Goal: Information Seeking & Learning: Learn about a topic

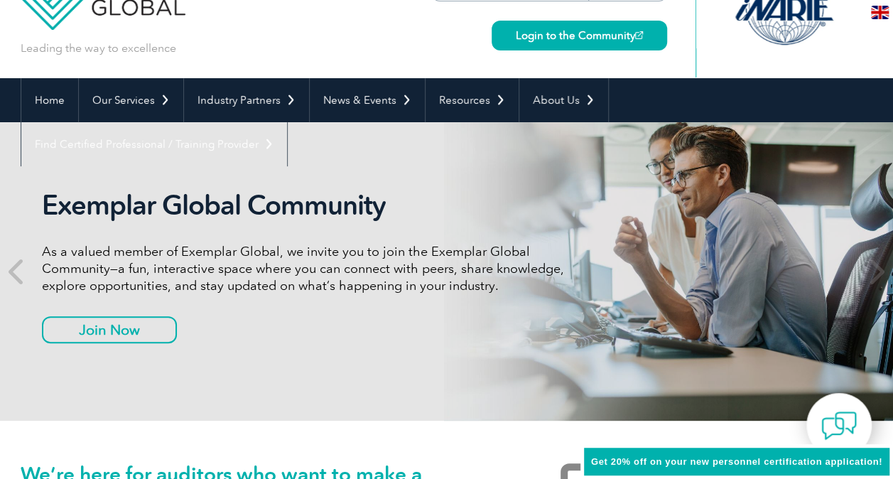
scroll to position [57, 0]
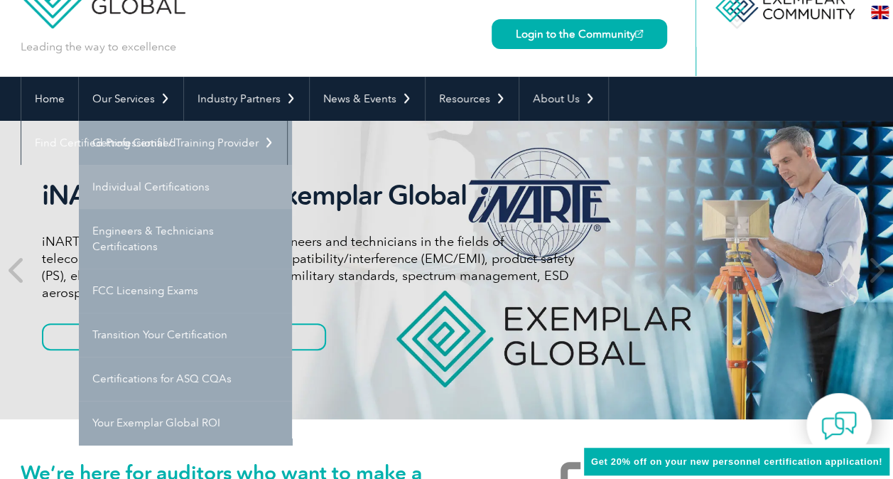
click at [129, 179] on link "Individual Certifications" at bounding box center [185, 187] width 213 height 44
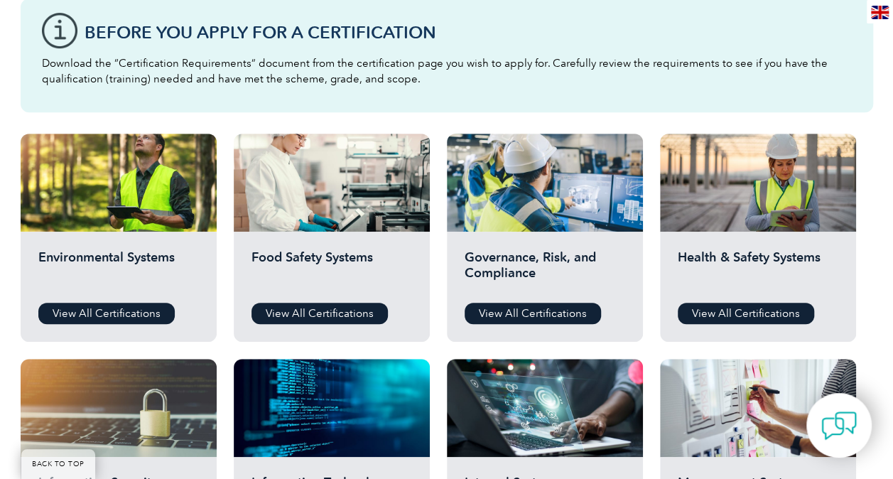
scroll to position [426, 0]
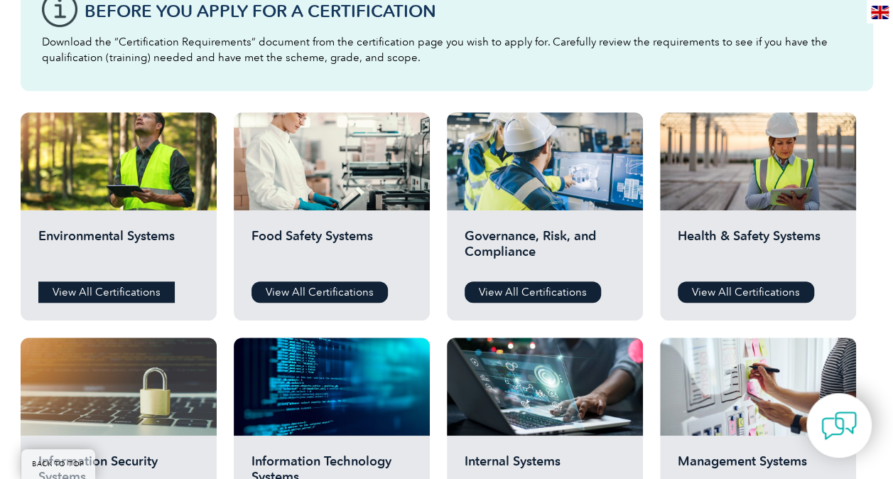
click at [121, 287] on link "View All Certifications" at bounding box center [106, 291] width 136 height 21
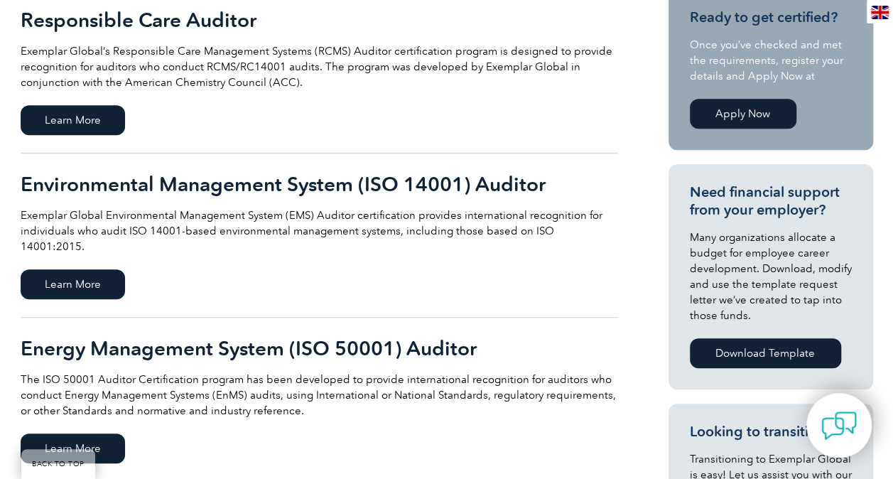
scroll to position [369, 0]
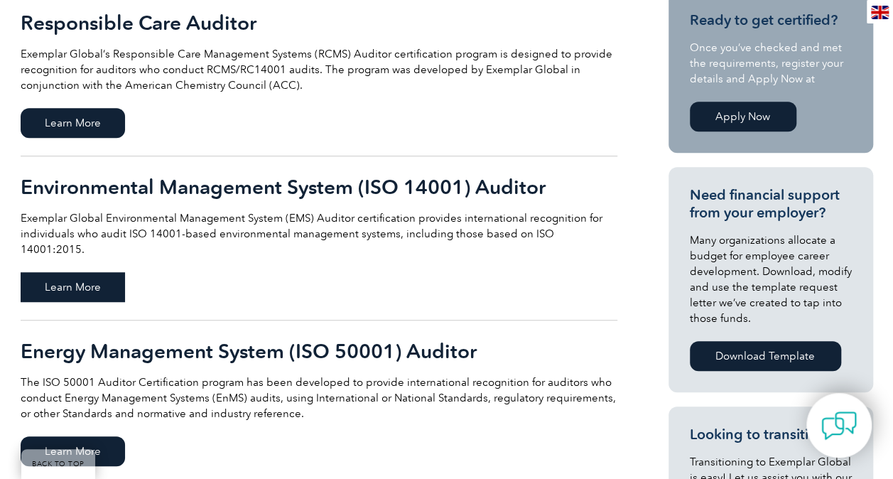
click at [93, 272] on span "Learn More" at bounding box center [73, 287] width 104 height 30
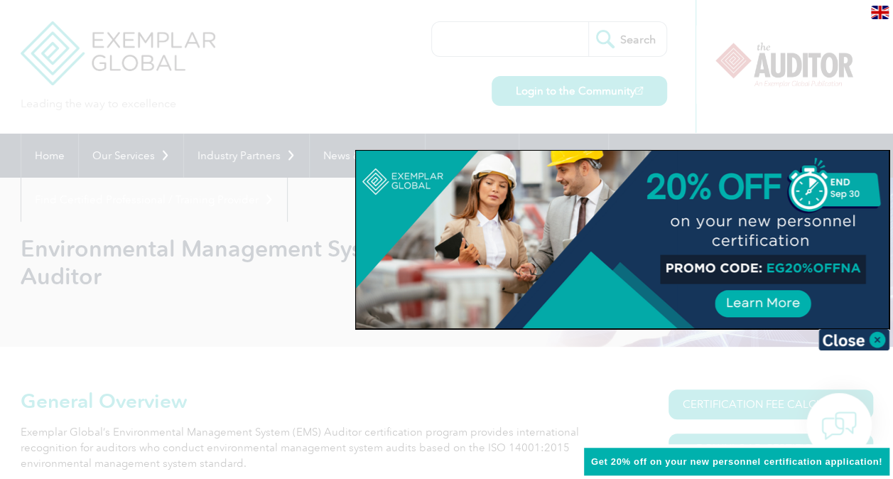
click at [216, 322] on div at bounding box center [446, 239] width 893 height 479
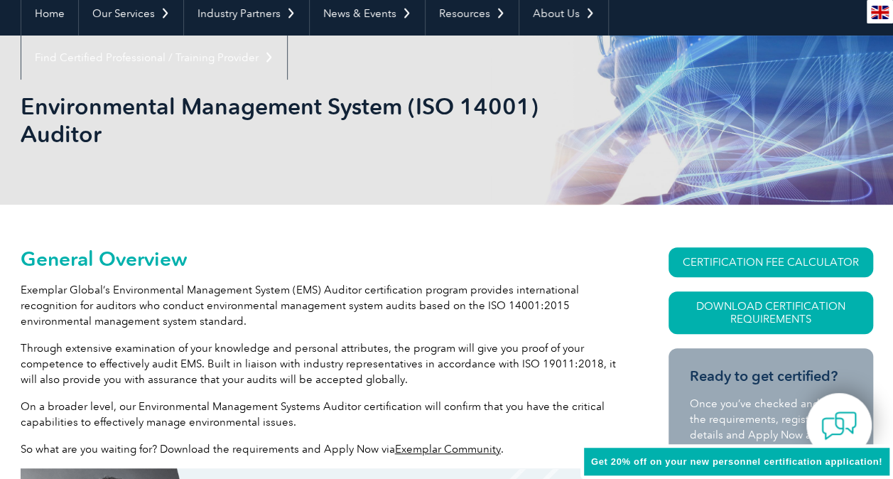
scroll to position [114, 0]
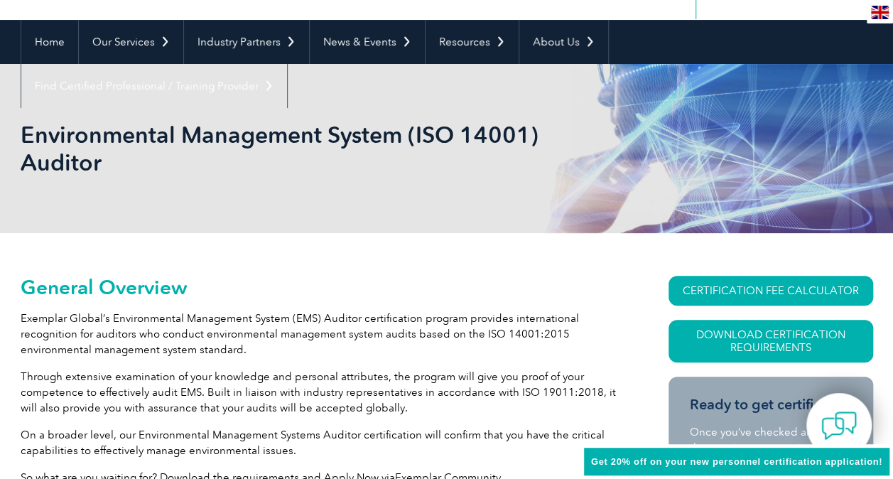
click at [293, 216] on div "Environmental Management System (ISO 14001) Auditor" at bounding box center [447, 148] width 852 height 169
